Goal: Find specific fact: Find contact information

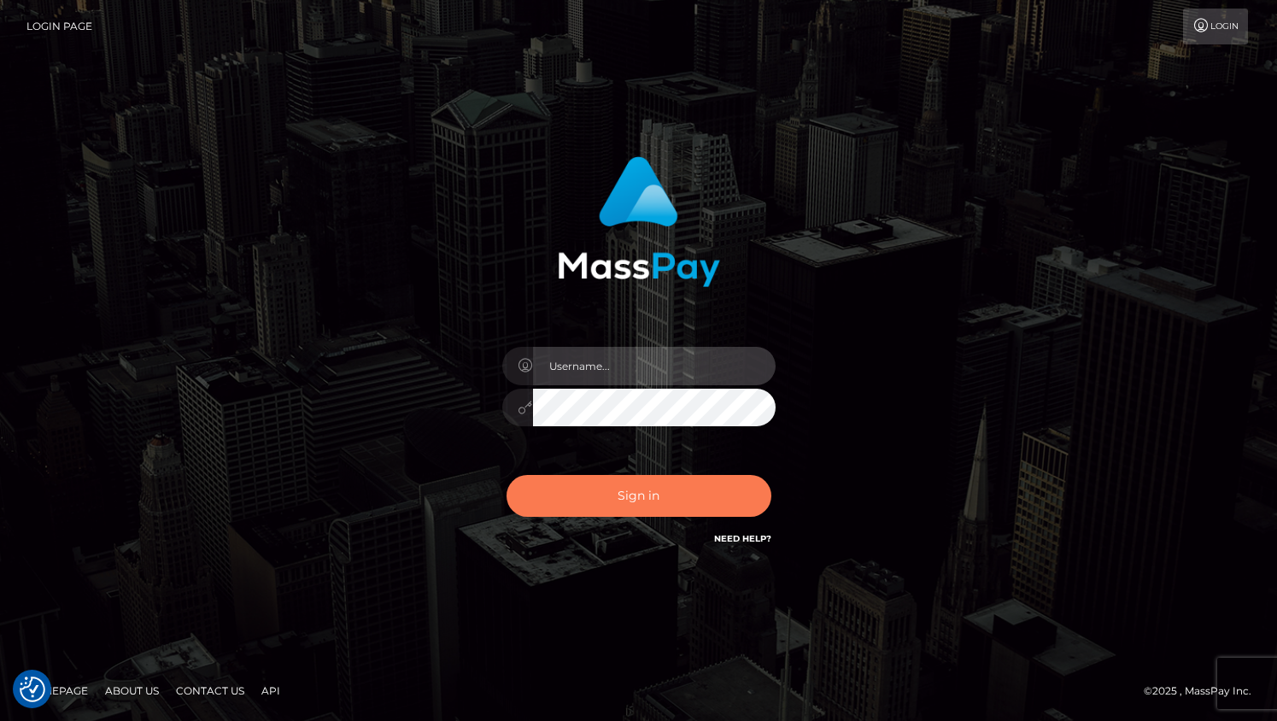
type input "grace.rush"
click at [589, 501] on button "Sign in" at bounding box center [638, 496] width 265 height 42
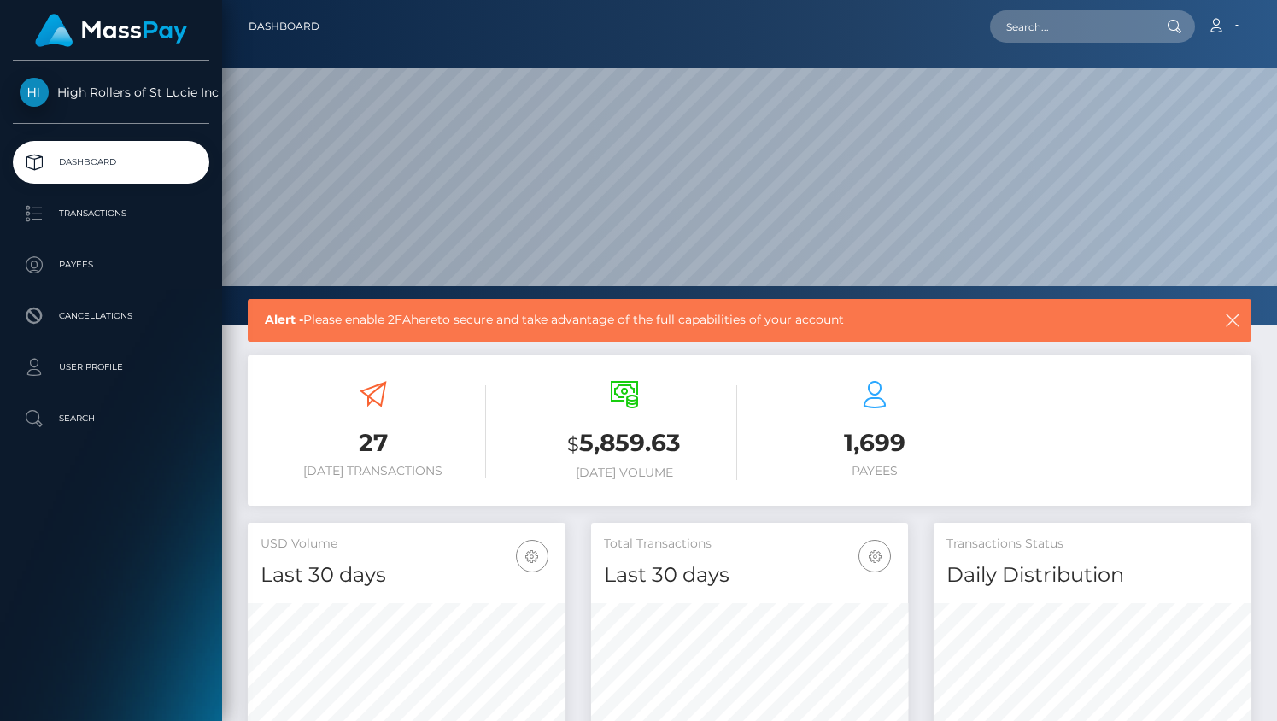
scroll to position [302, 318]
click at [166, 260] on p "Payees" at bounding box center [111, 265] width 183 height 26
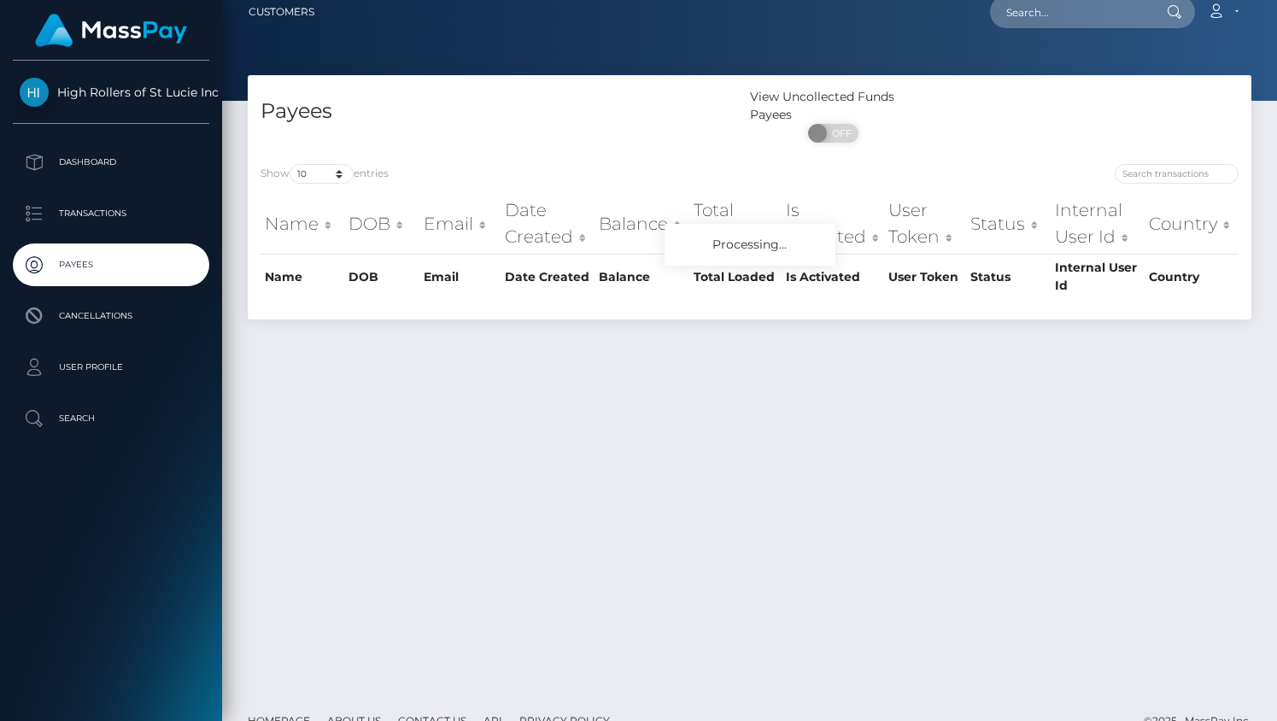
scroll to position [20, 0]
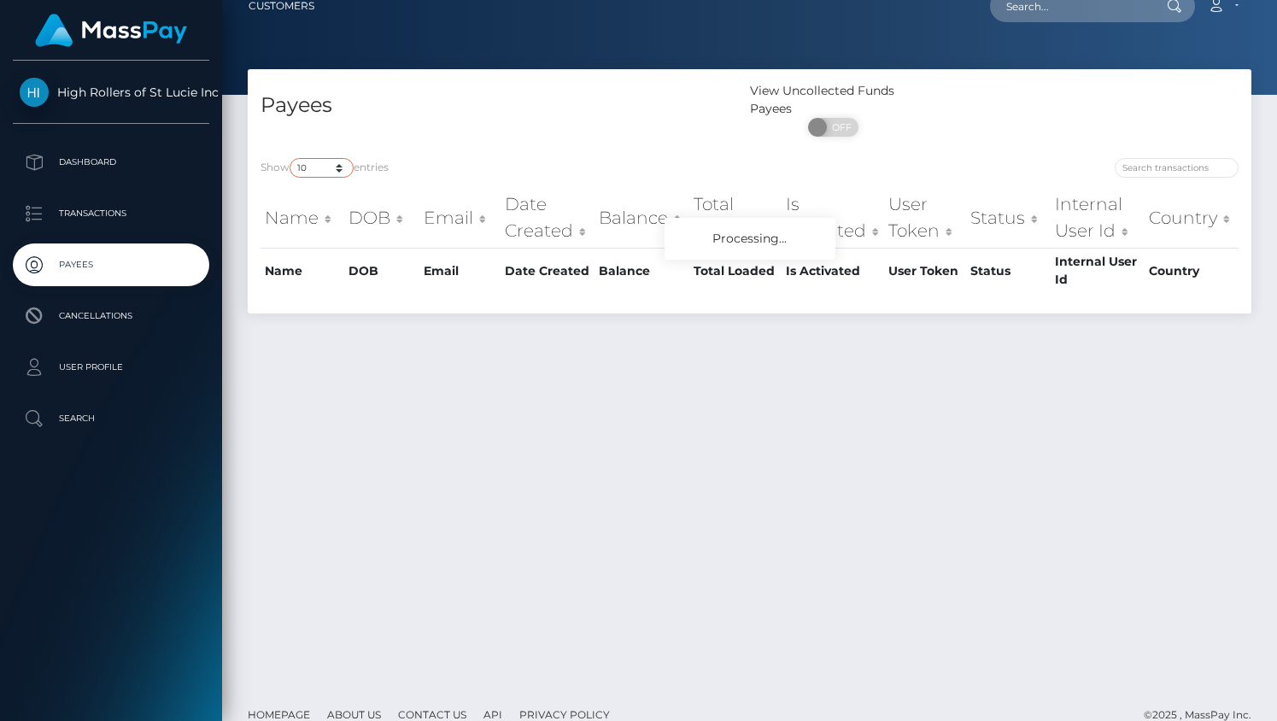
click at [338, 166] on select "10 25 50 100 250" at bounding box center [321, 168] width 64 height 20
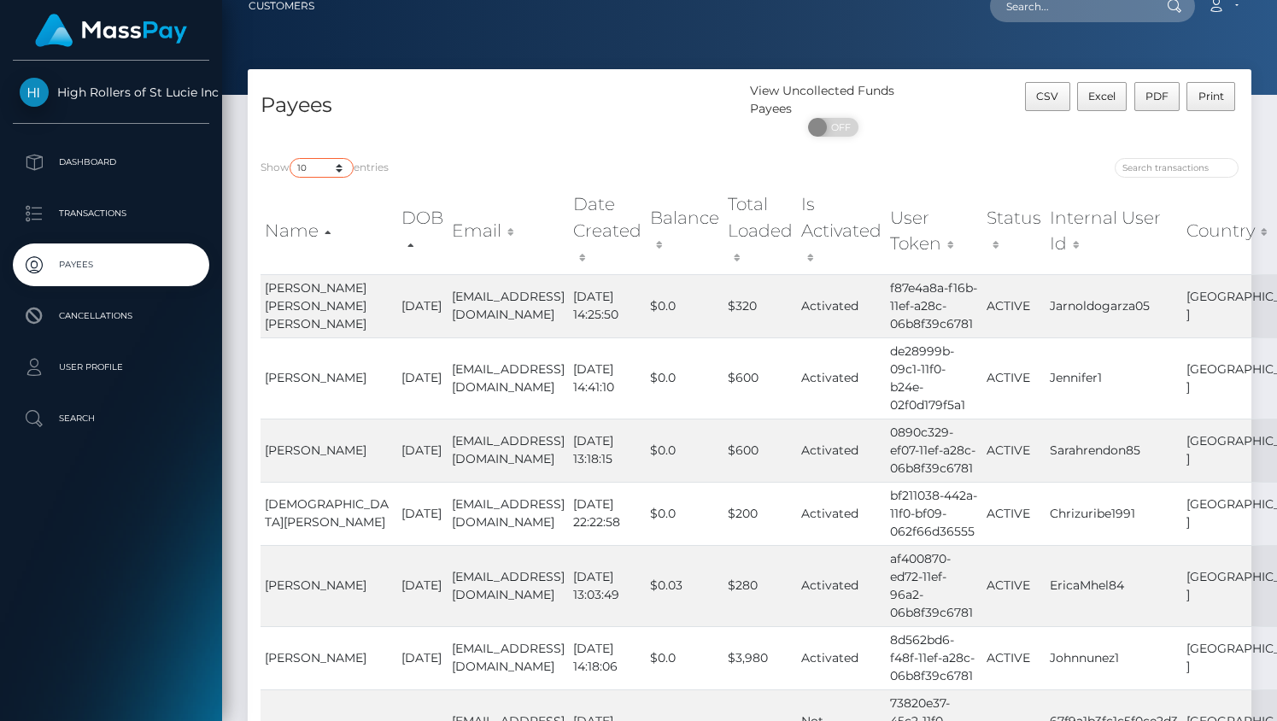
select select "250"
click at [291, 159] on select "10 25 50 100 250" at bounding box center [321, 168] width 64 height 20
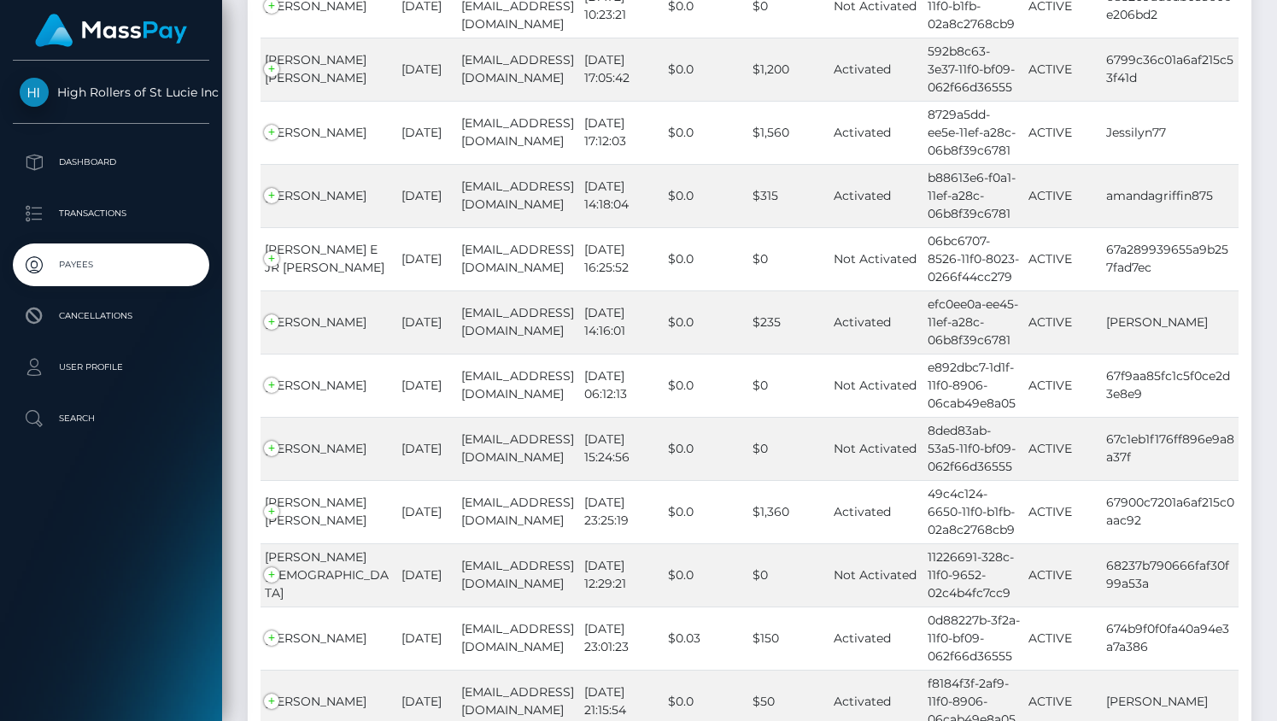
scroll to position [15777, 0]
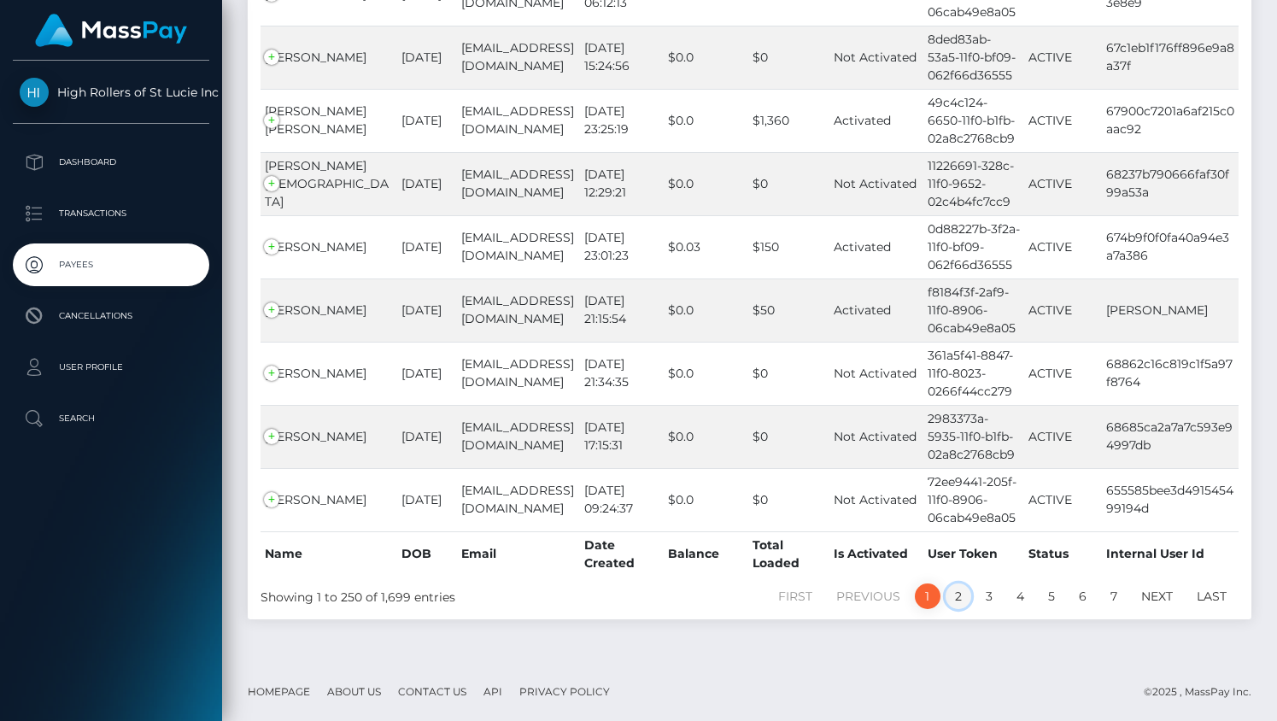
click at [950, 598] on link "2" at bounding box center [958, 596] width 26 height 26
click at [962, 599] on link "2" at bounding box center [958, 596] width 26 height 26
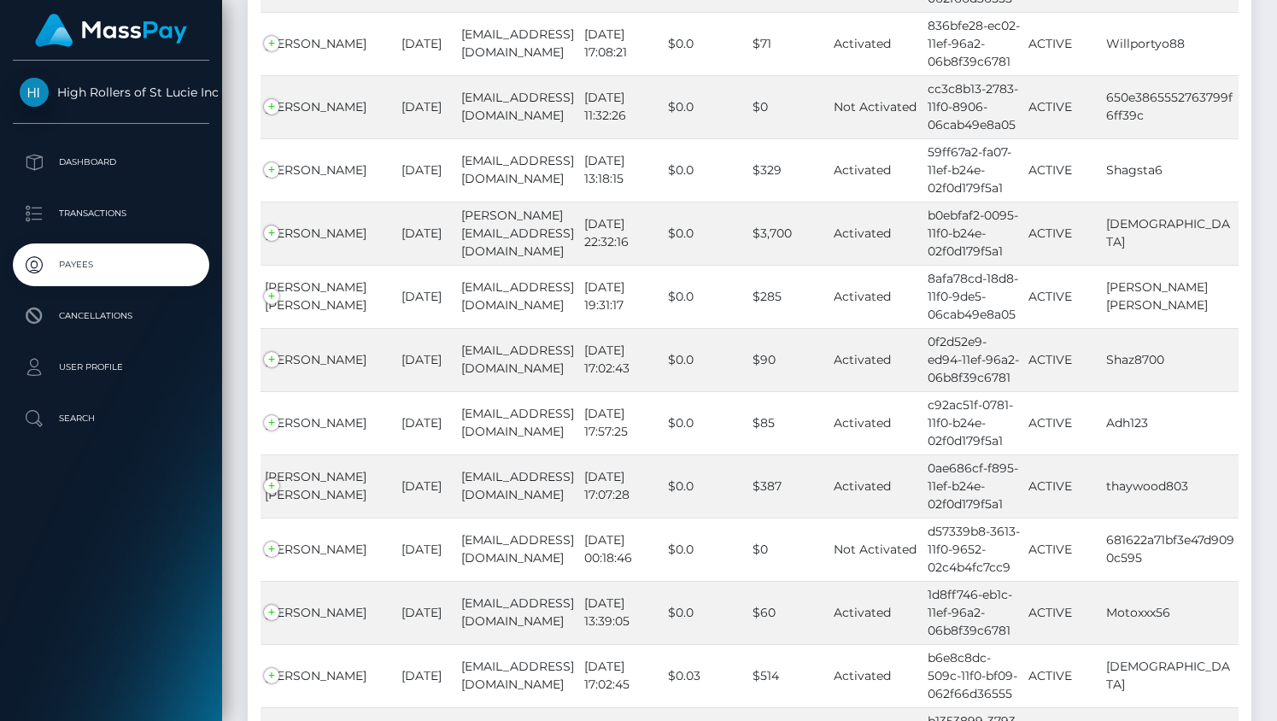
scroll to position [15741, 0]
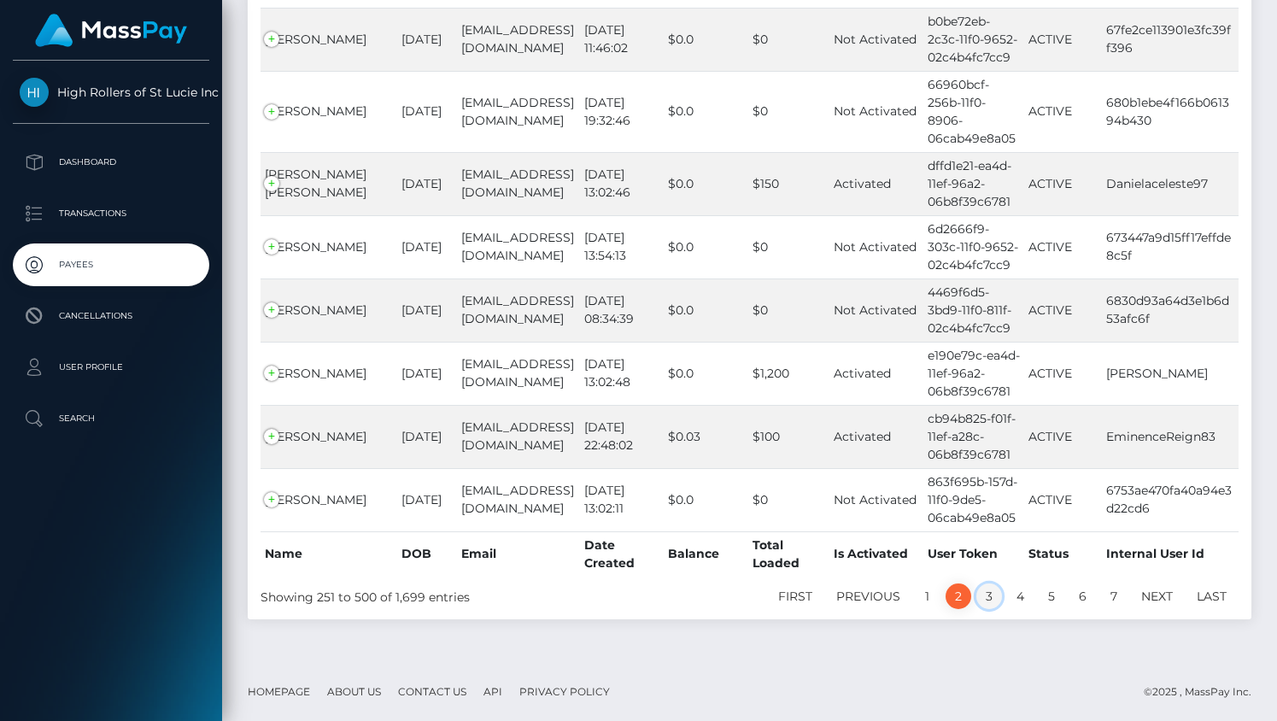
click at [992, 593] on link "3" at bounding box center [989, 596] width 26 height 26
click at [991, 593] on link "3" at bounding box center [989, 596] width 26 height 26
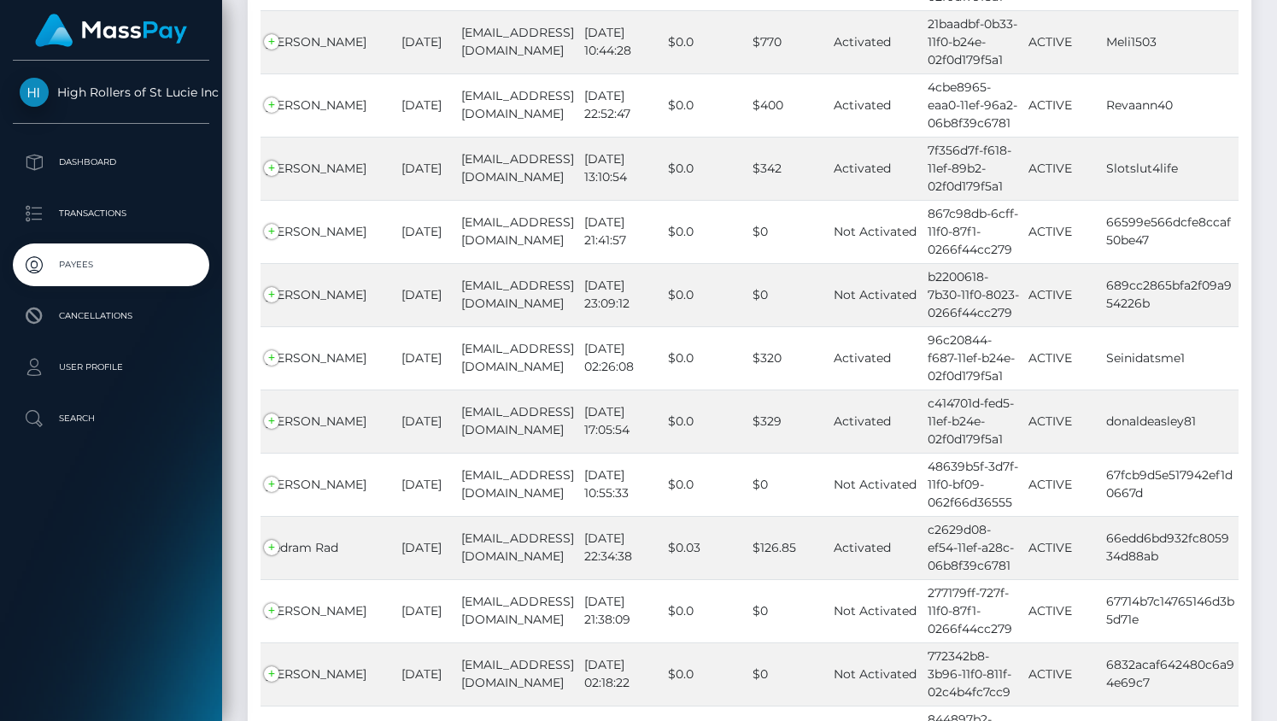
scroll to position [15572, 0]
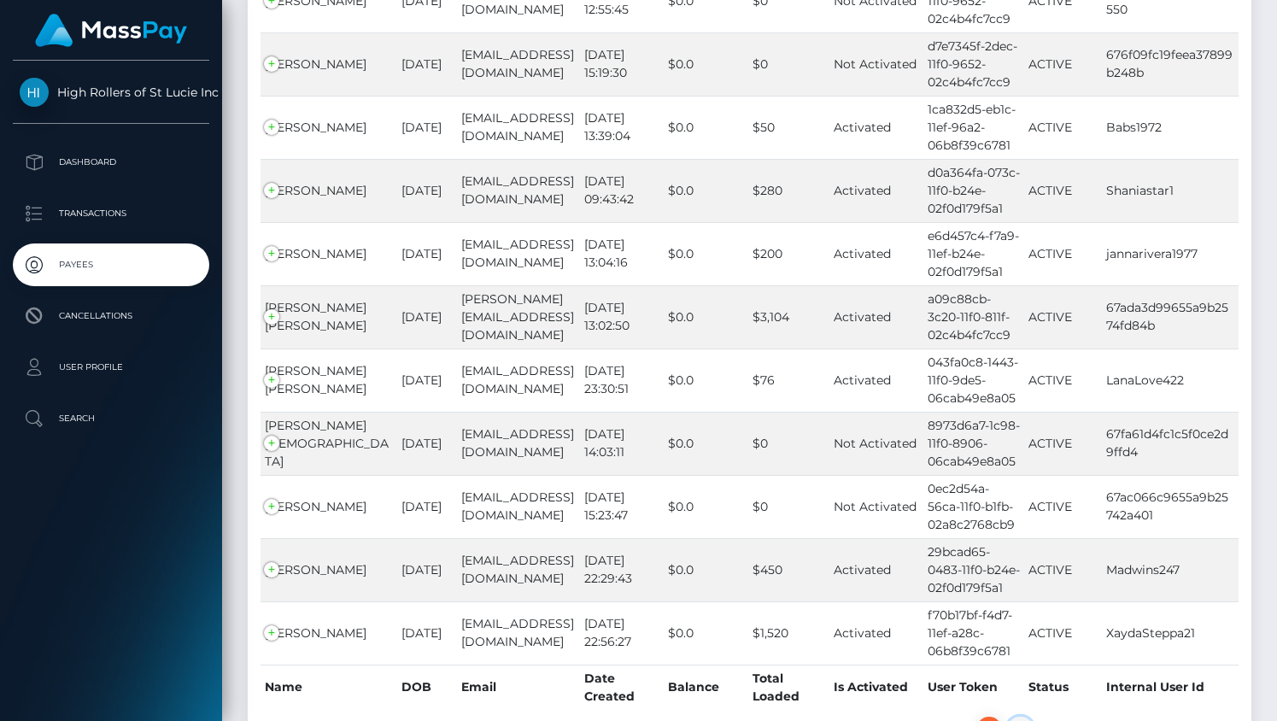
click at [1018, 716] on link "4" at bounding box center [1020, 729] width 26 height 26
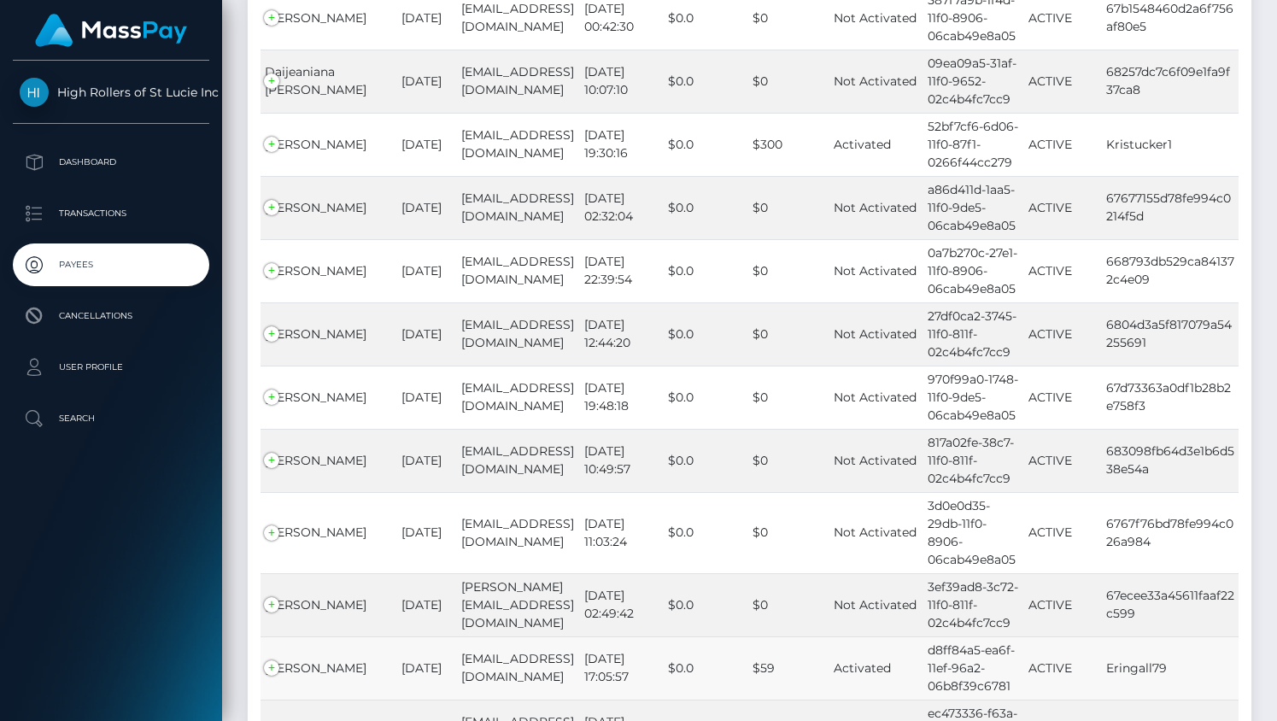
scroll to position [15554, 0]
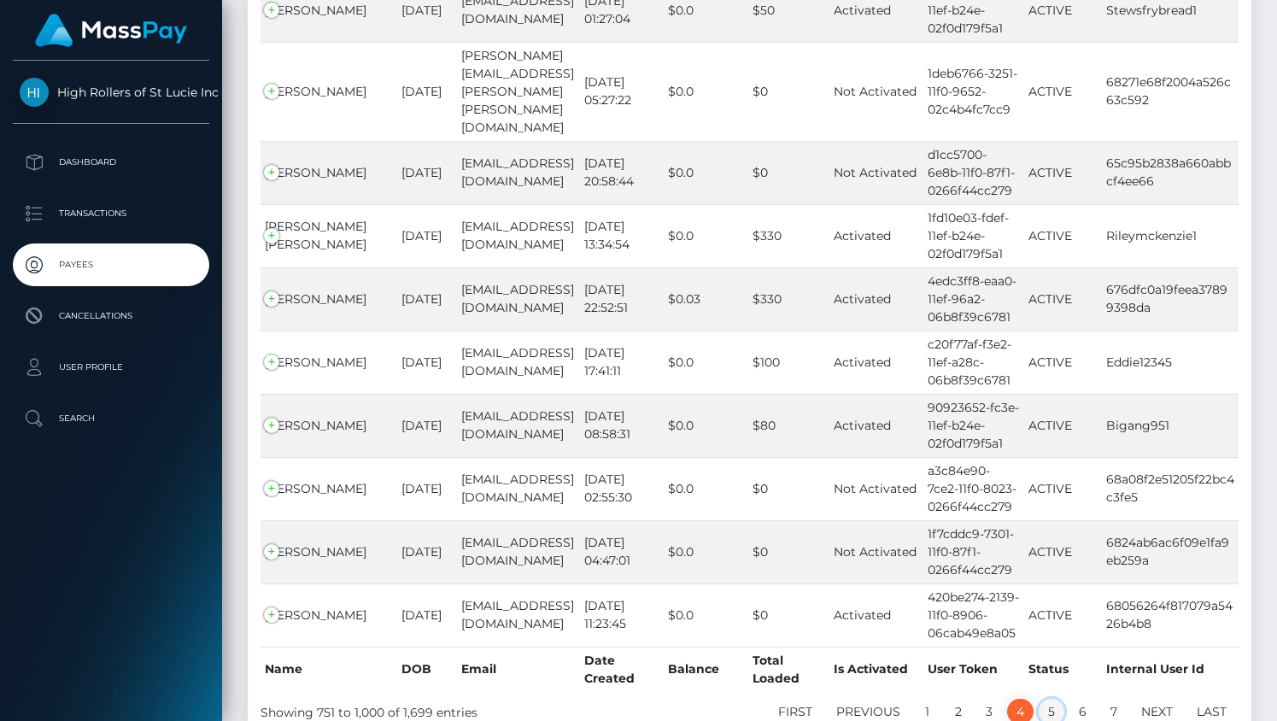
click at [1046, 699] on link "5" at bounding box center [1051, 712] width 26 height 26
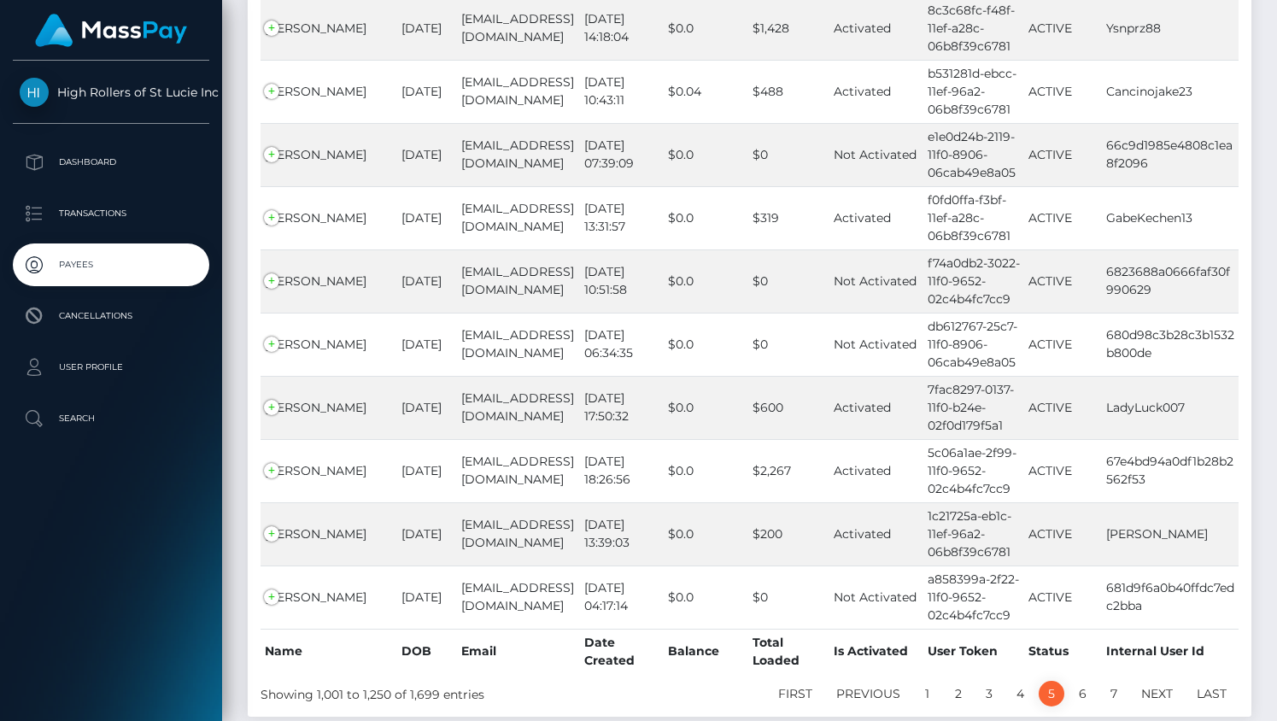
scroll to position [15643, 0]
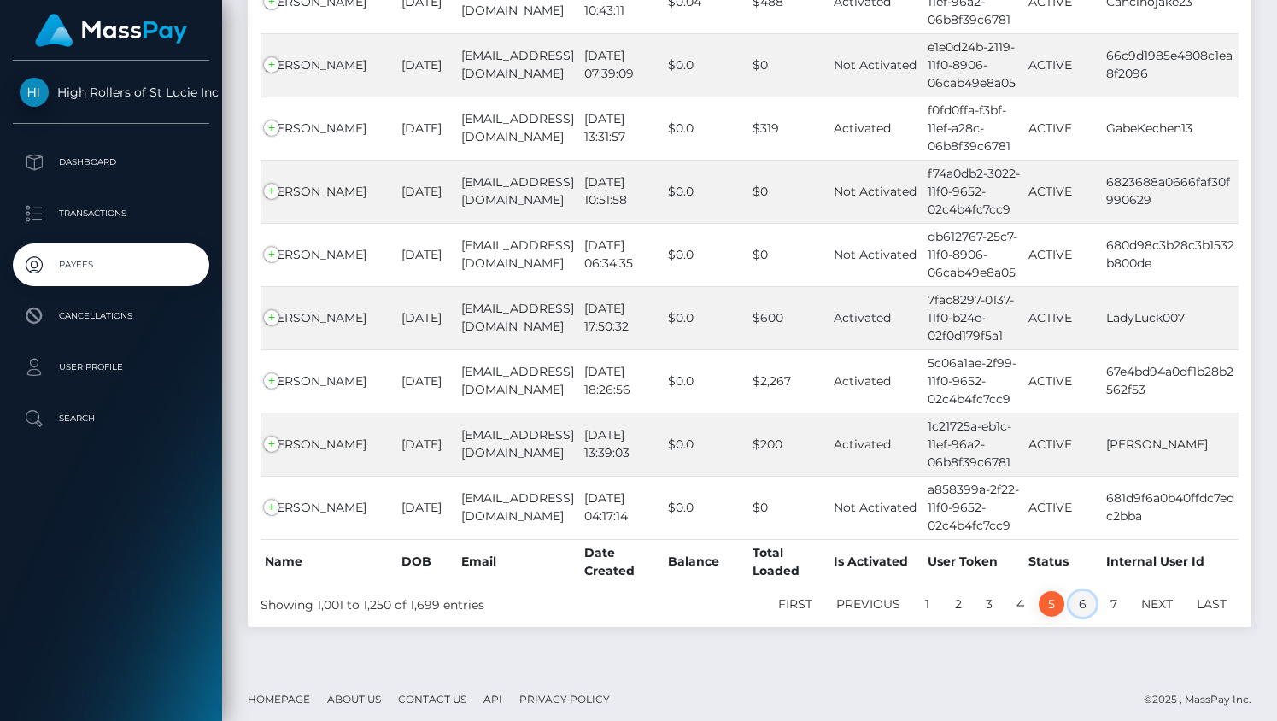
click at [1078, 600] on link "6" at bounding box center [1082, 604] width 26 height 26
click at [1078, 599] on link "6" at bounding box center [1082, 604] width 26 height 26
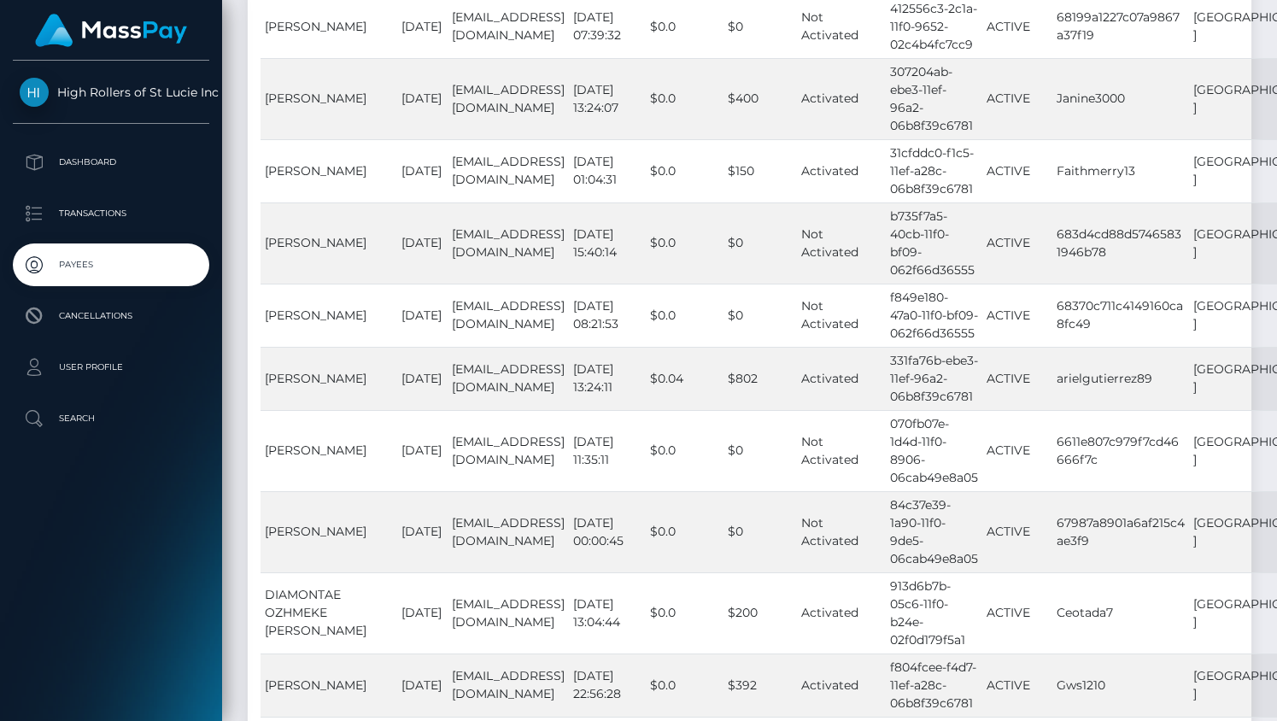
scroll to position [17803, 0]
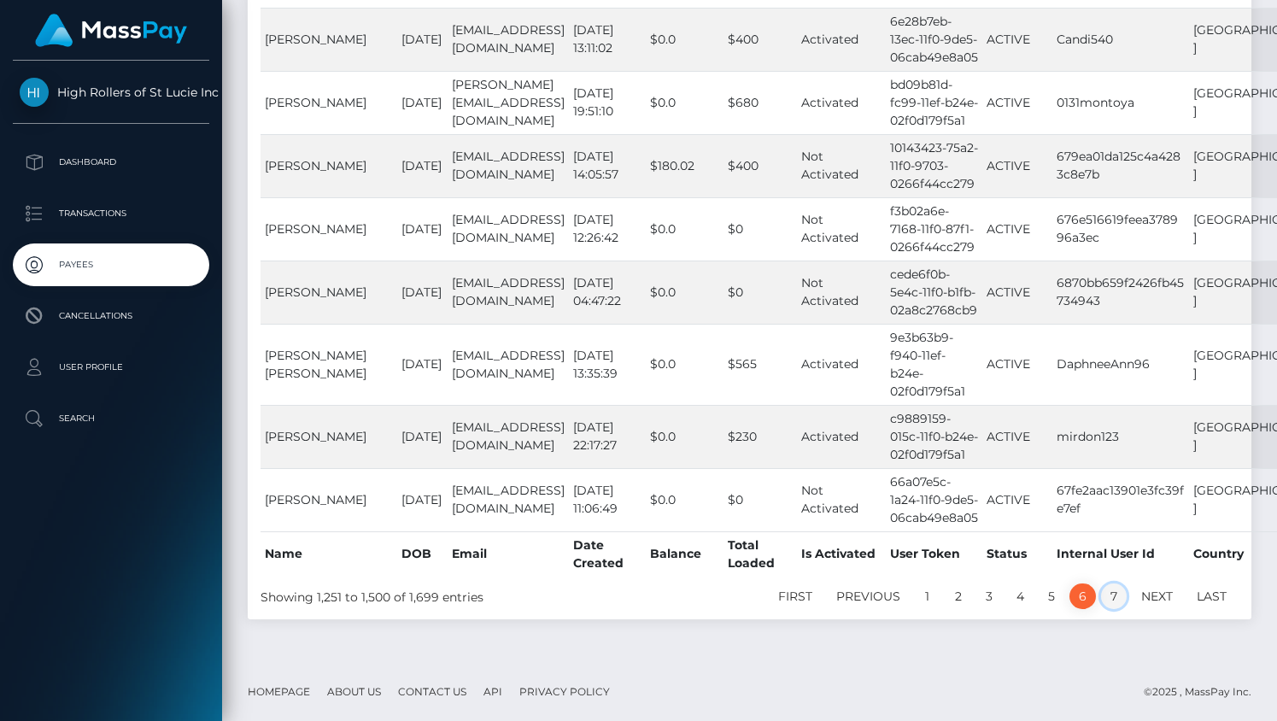
click at [1112, 590] on link "7" at bounding box center [1114, 596] width 26 height 26
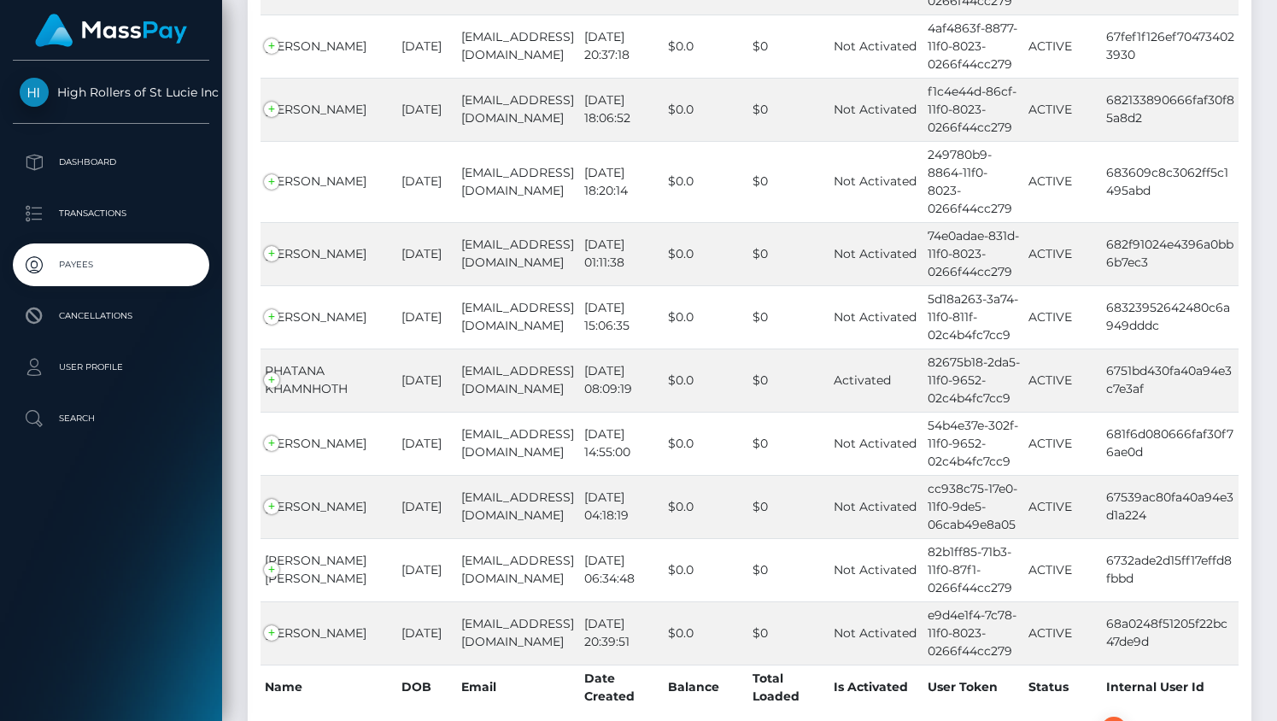
scroll to position [10529, 0]
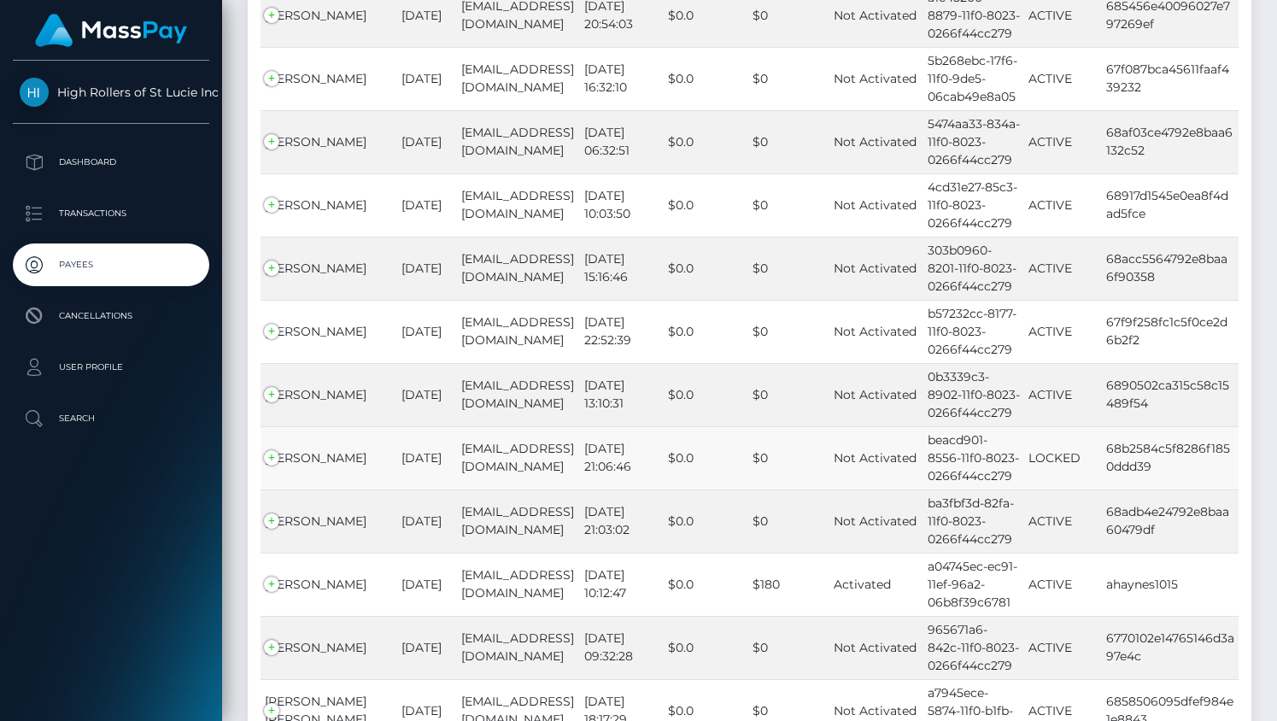
click at [1133, 426] on td "68b2584c5f8286f1850ddd39" at bounding box center [1170, 457] width 137 height 63
copy tr "68b2584c5f8286f1850ddd39 [GEOGRAPHIC_DATA]"
drag, startPoint x: 490, startPoint y: 366, endPoint x: 424, endPoint y: 358, distance: 67.2
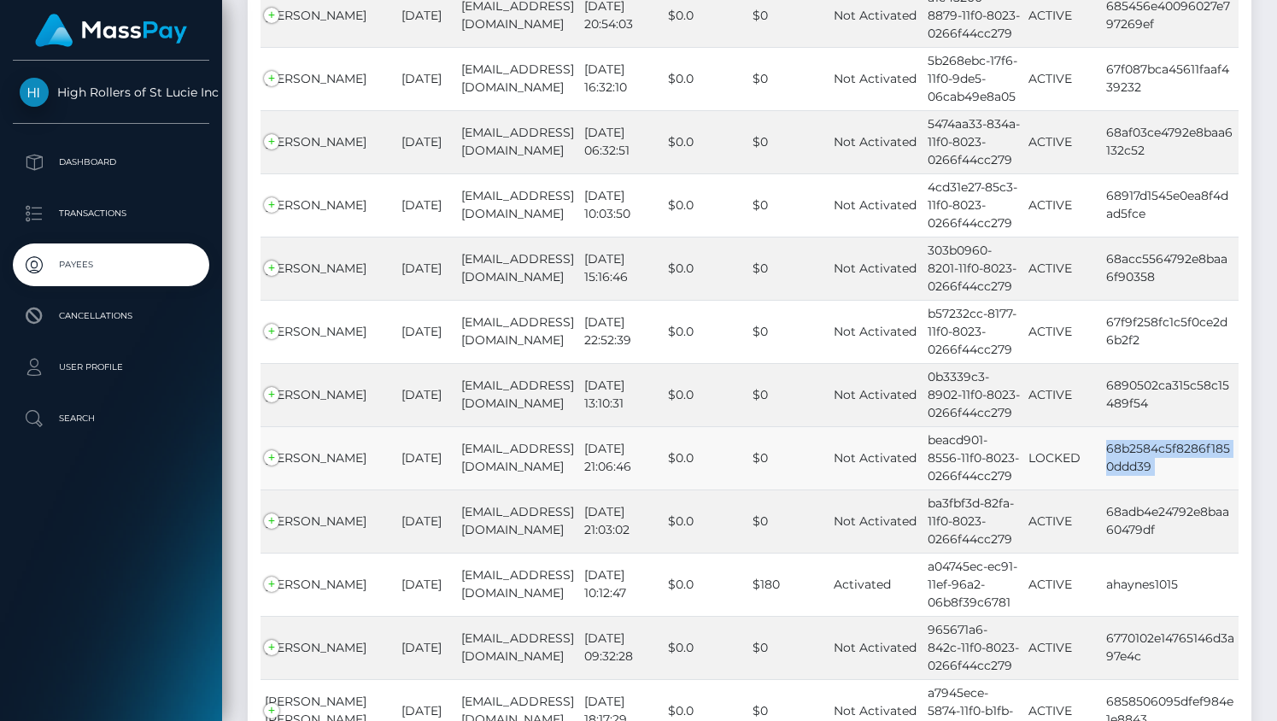
click at [422, 426] on tr "[PERSON_NAME] [DATE] [EMAIL_ADDRESS][DOMAIN_NAME] [DATE] 21:06:46 $0.0 $0 Not A…" at bounding box center [749, 457] width 978 height 63
click at [457, 426] on td "[EMAIL_ADDRESS][DOMAIN_NAME]" at bounding box center [518, 457] width 123 height 63
drag, startPoint x: 435, startPoint y: 352, endPoint x: 500, endPoint y: 365, distance: 67.2
click at [500, 426] on td "[EMAIL_ADDRESS][DOMAIN_NAME]" at bounding box center [518, 457] width 123 height 63
copy td "[EMAIL_ADDRESS][DOMAIN_NAME]"
